Goal: Information Seeking & Learning: Check status

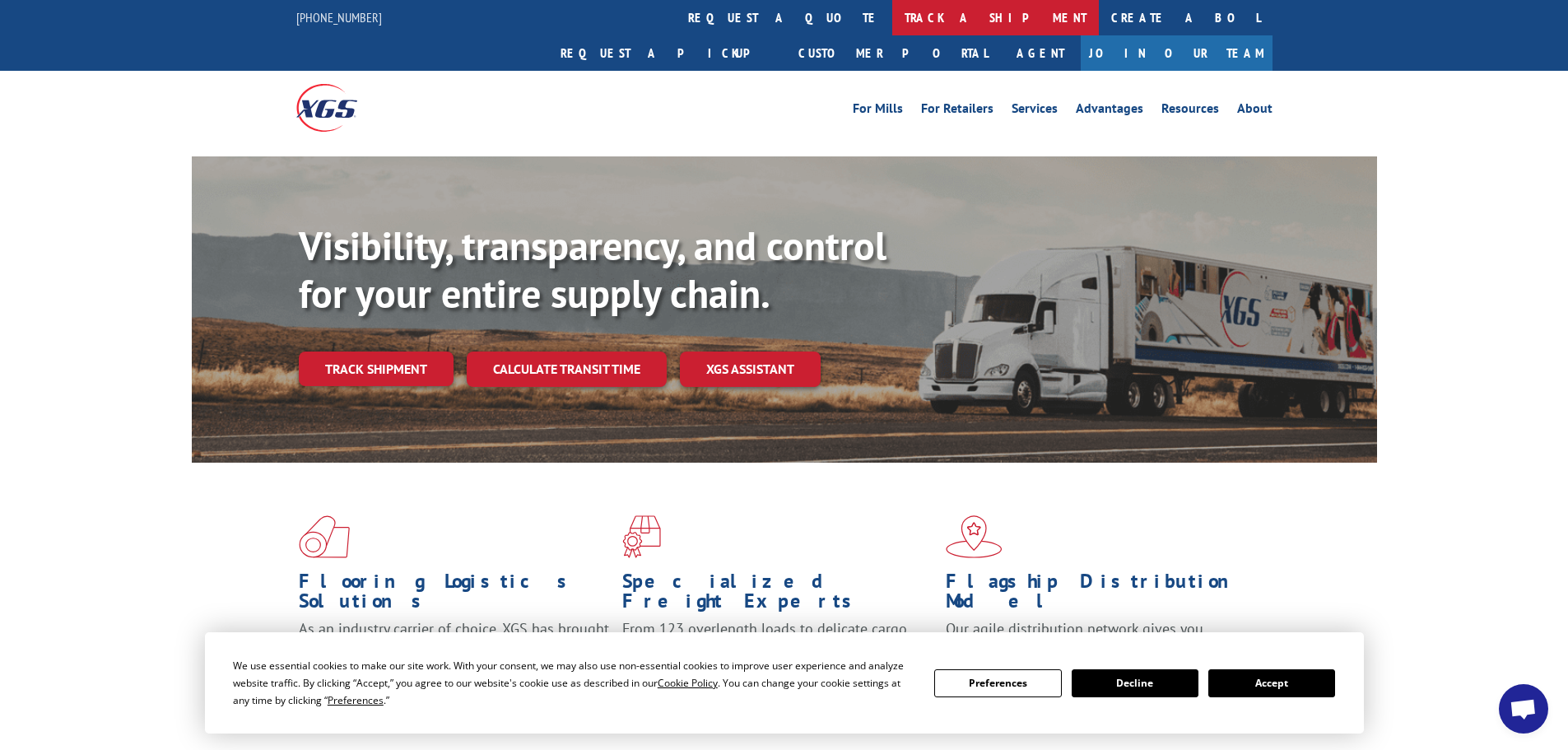
click at [892, 23] on link "track a shipment" at bounding box center [995, 18] width 206 height 35
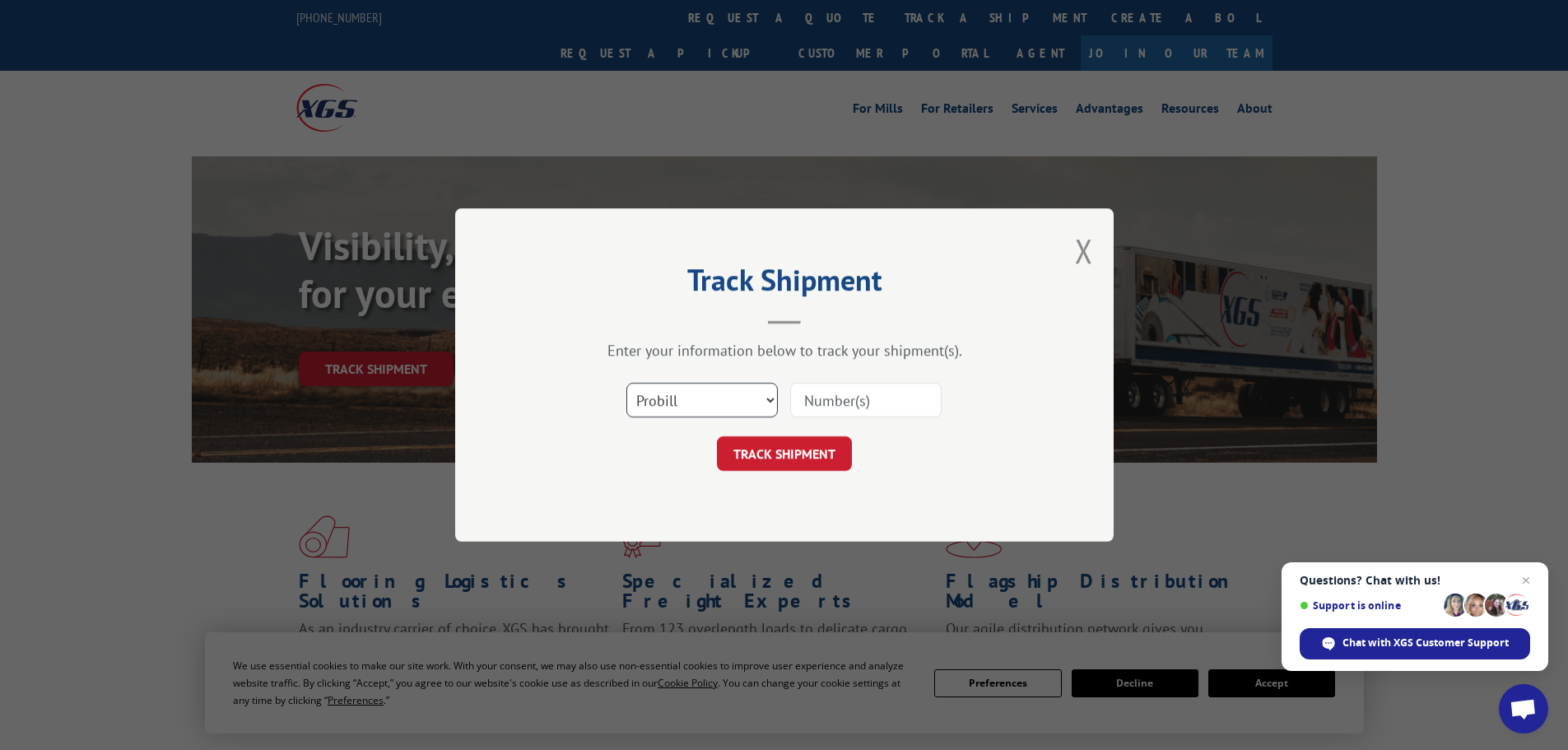
click at [721, 408] on select "Select category... Probill BOL PO" at bounding box center [702, 400] width 151 height 35
select select "po"
click at [626, 382] on select "Select category... Probill BOL PO" at bounding box center [702, 400] width 151 height 35
click at [821, 407] on input at bounding box center [865, 400] width 151 height 35
type input "40535618"
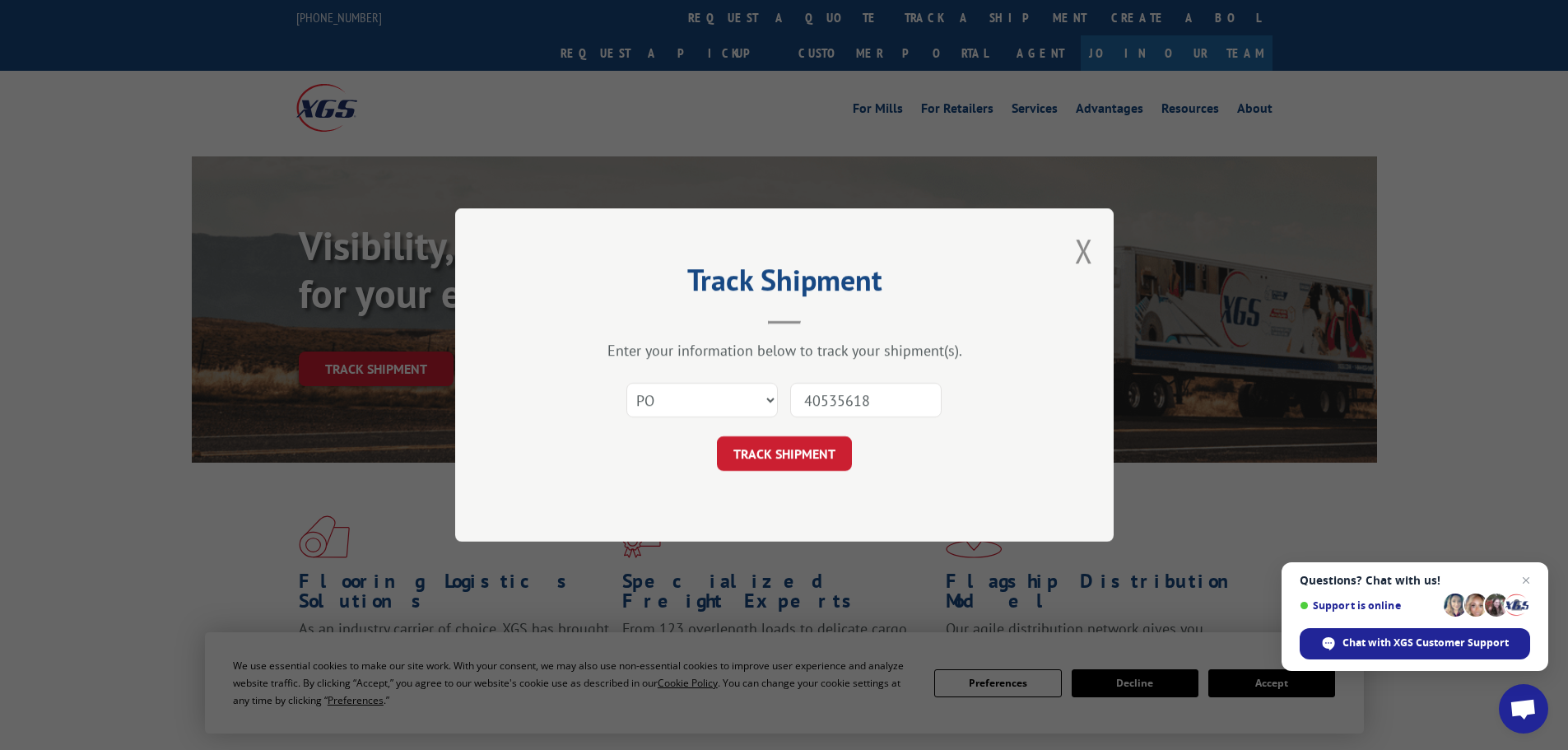
click at [717, 436] on button "TRACK SHIPMENT" at bounding box center [784, 453] width 135 height 35
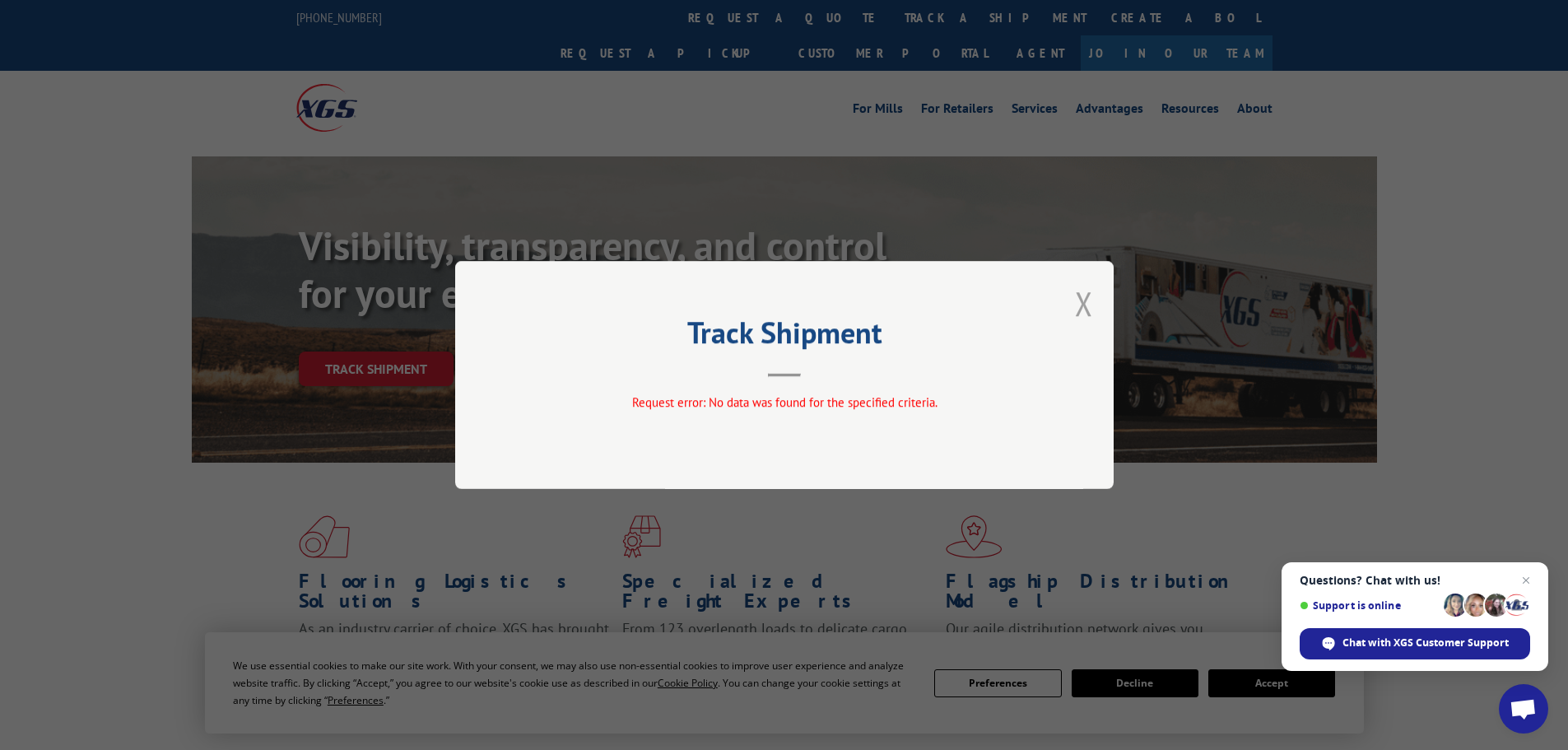
click at [1084, 309] on button "Close modal" at bounding box center [1083, 302] width 18 height 43
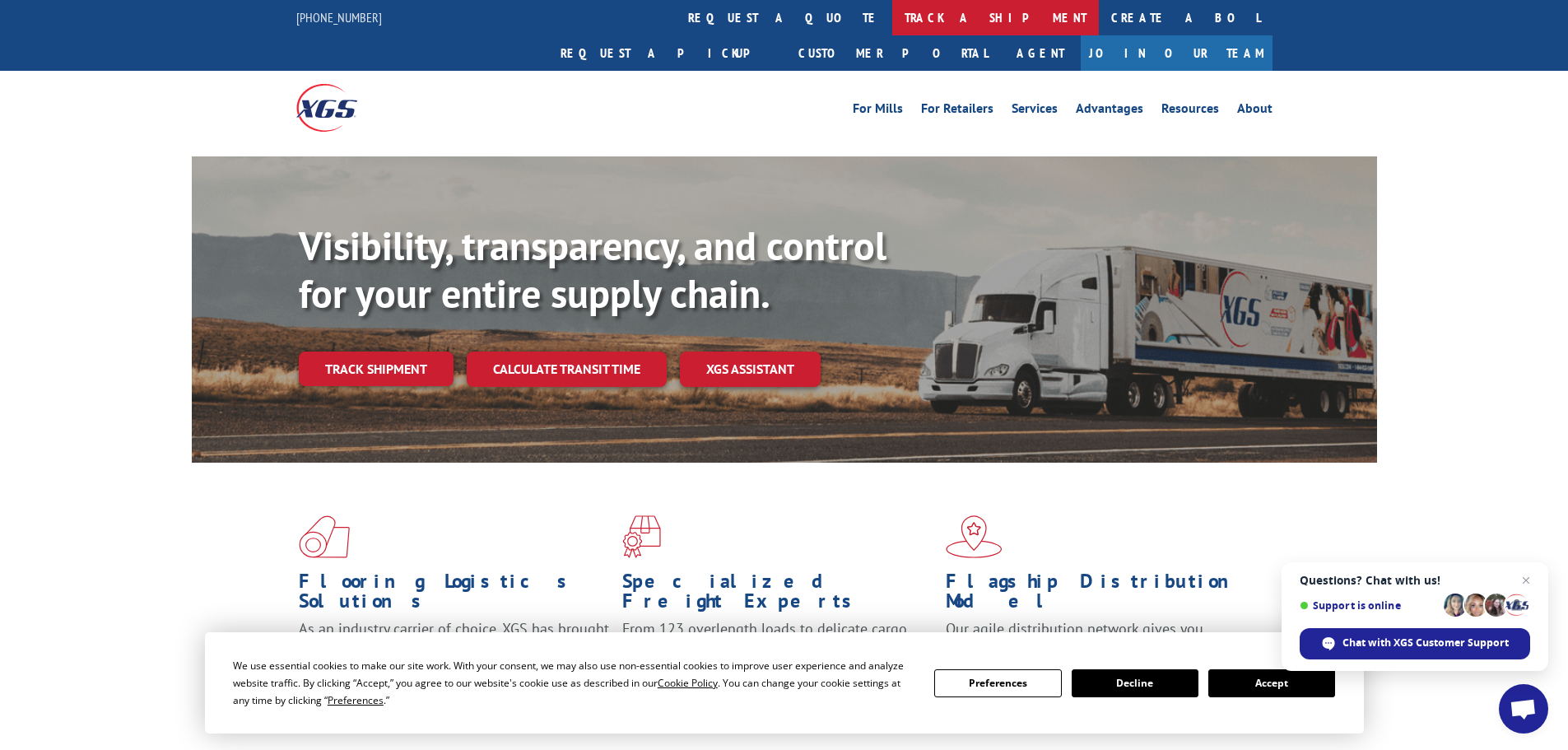
click at [892, 19] on link "track a shipment" at bounding box center [995, 18] width 206 height 35
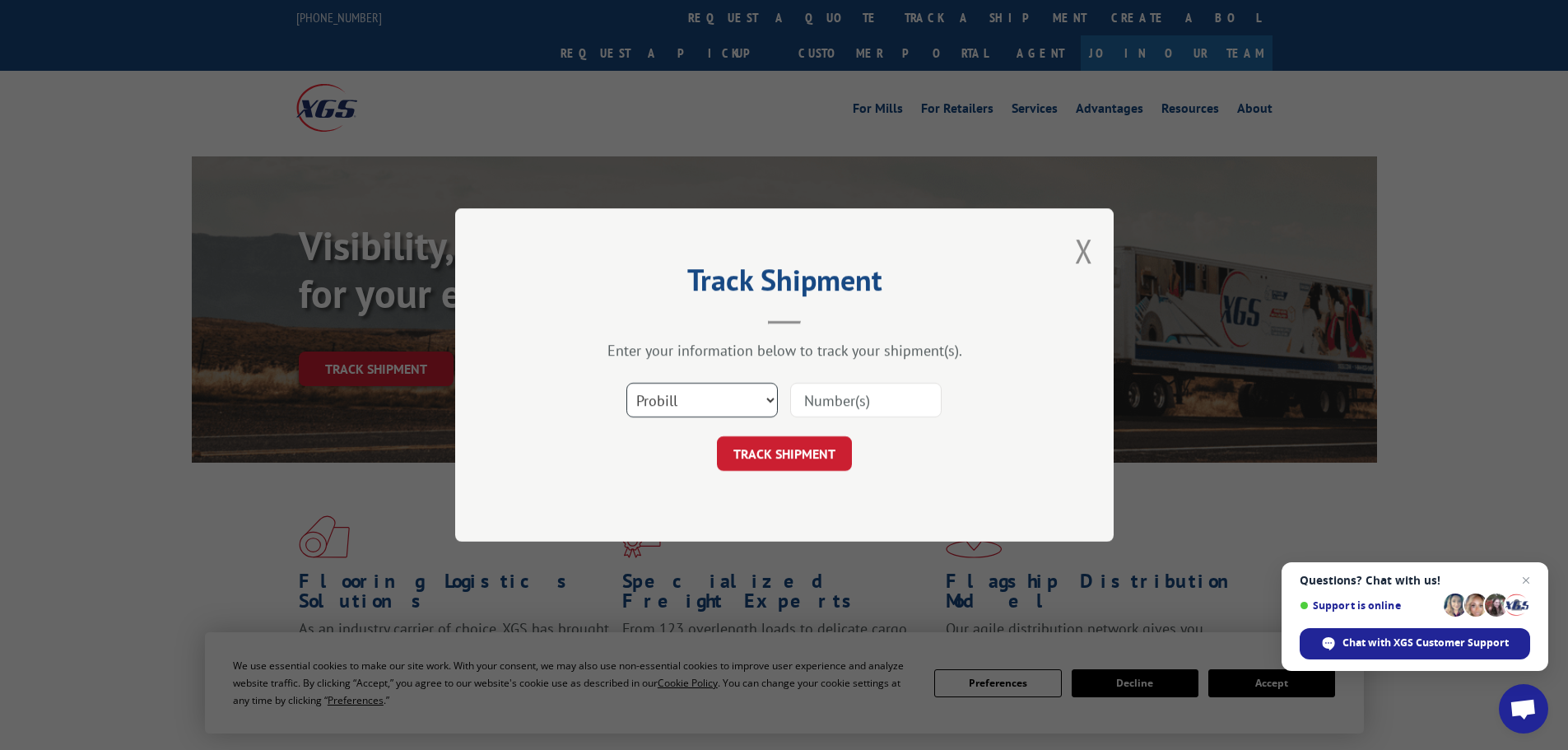
click at [734, 404] on select "Select category... Probill BOL PO" at bounding box center [702, 400] width 151 height 35
select select "po"
click at [626, 382] on select "Select category... Probill BOL PO" at bounding box center [702, 400] width 151 height 35
click at [890, 404] on input at bounding box center [865, 400] width 151 height 35
type input "40535618"
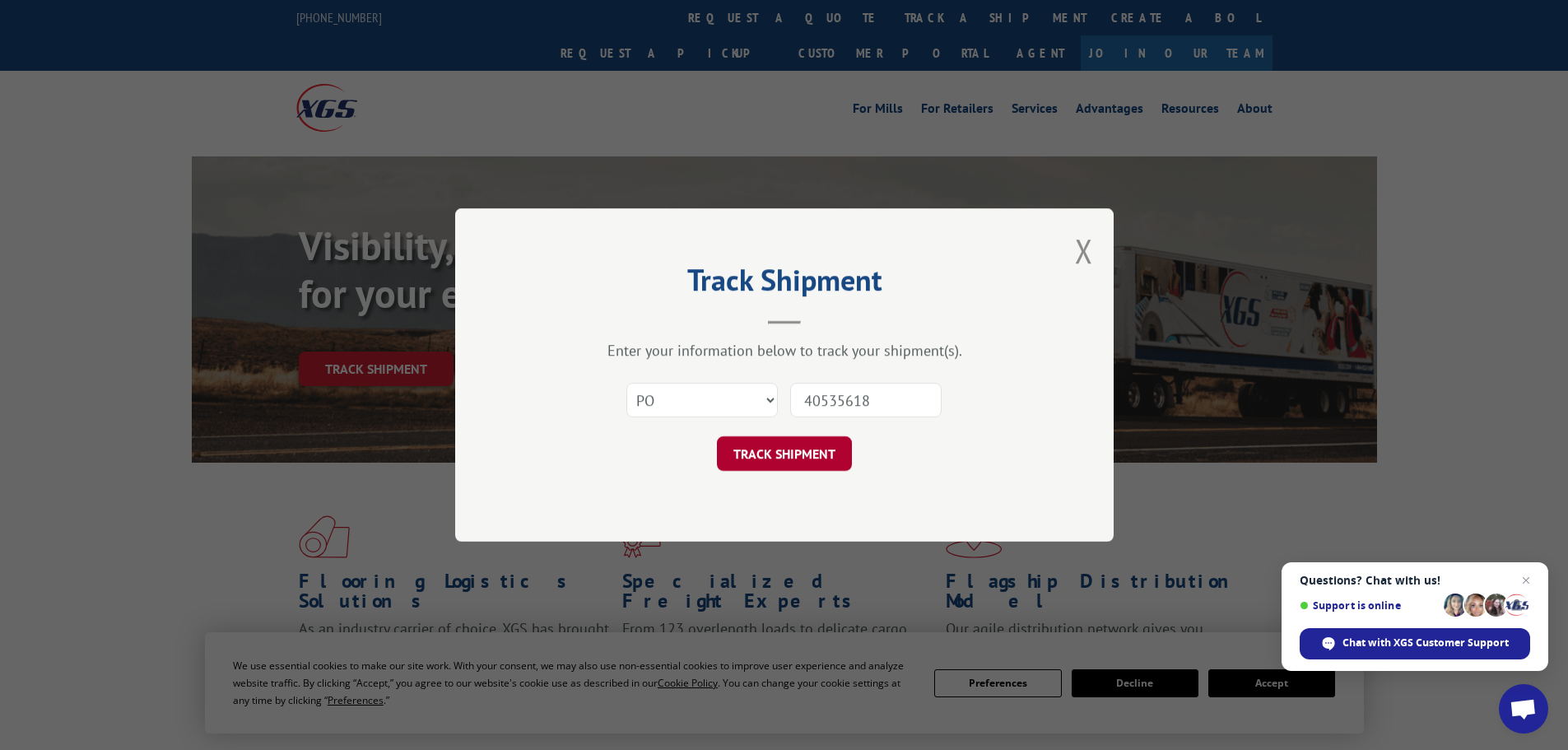
click at [789, 450] on button "TRACK SHIPMENT" at bounding box center [784, 453] width 135 height 35
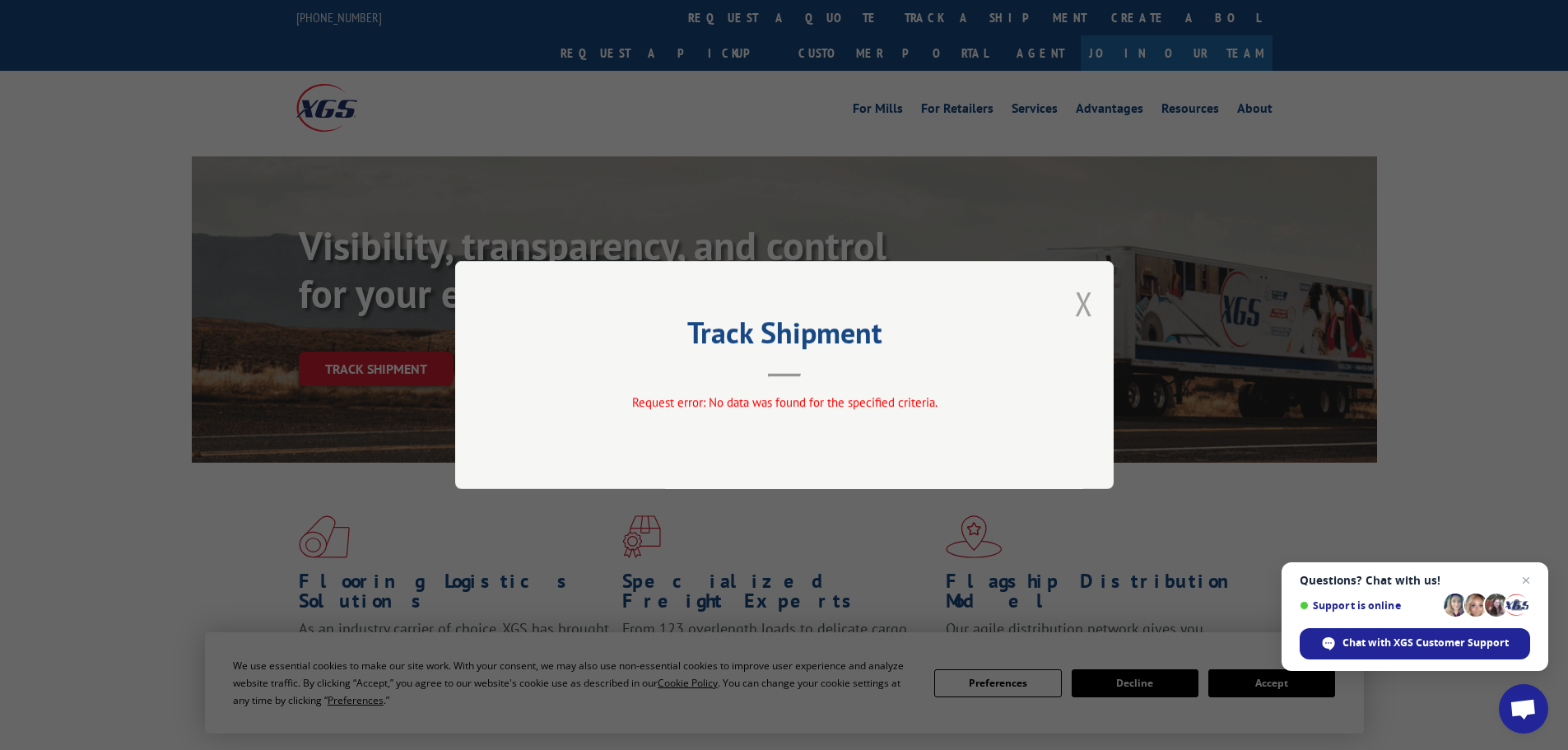
click at [1084, 304] on button "Close modal" at bounding box center [1083, 302] width 18 height 43
